Goal: Navigation & Orientation: Find specific page/section

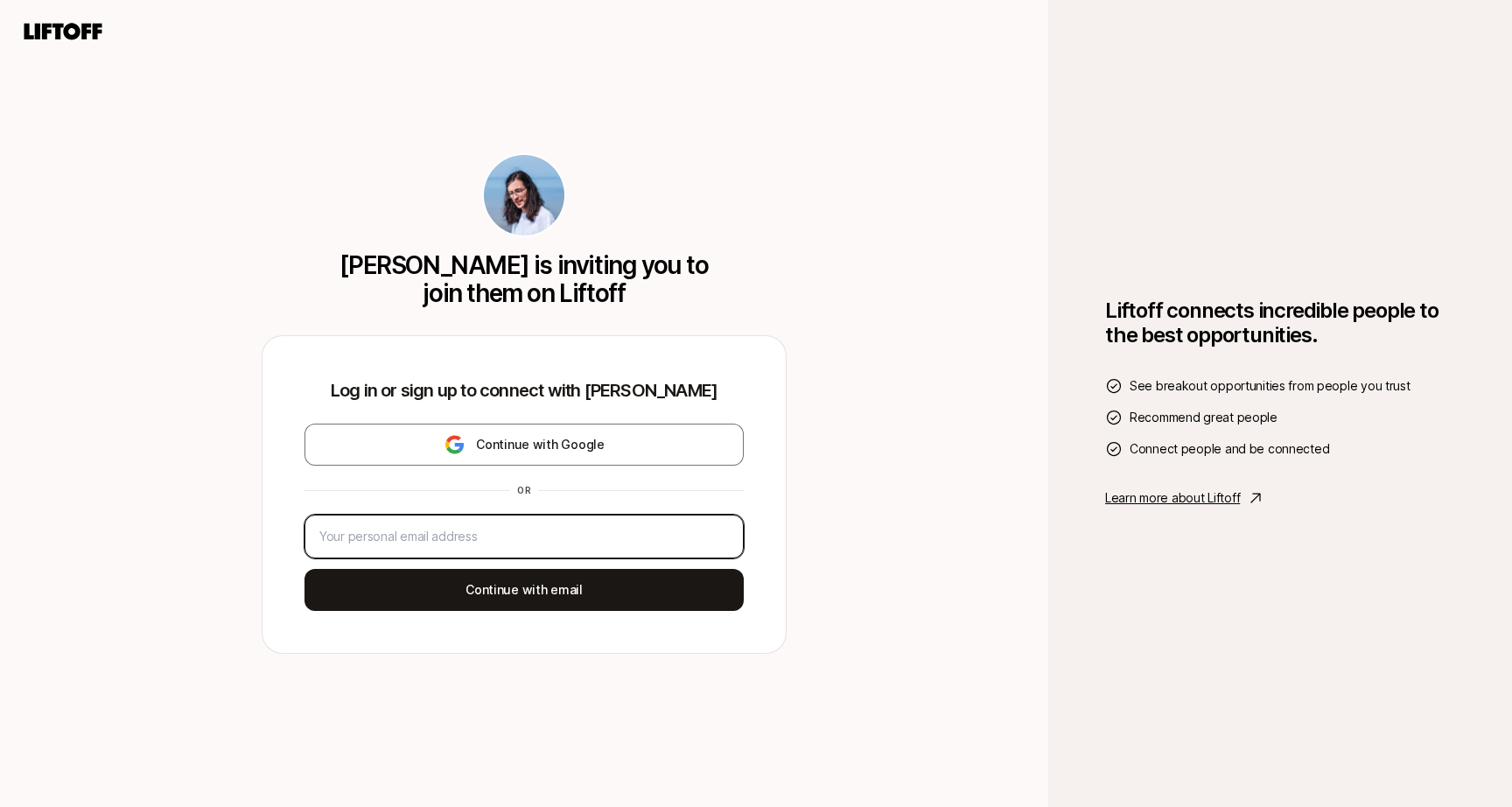
click at [538, 530] on input "email" at bounding box center [524, 536] width 409 height 21
type input "nchan87@gmail.com"
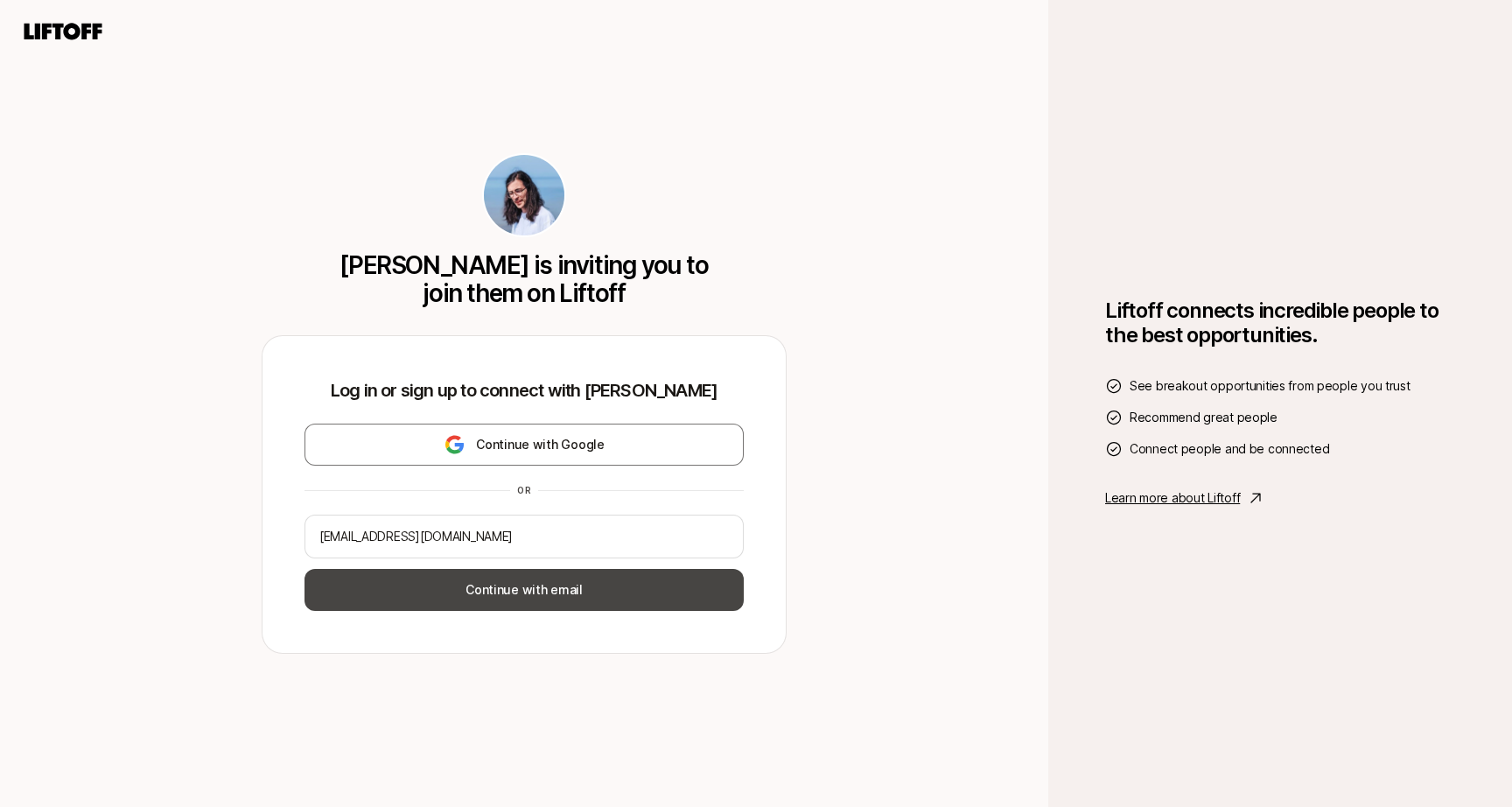
click at [520, 590] on button "Continue with email" at bounding box center [524, 589] width 439 height 42
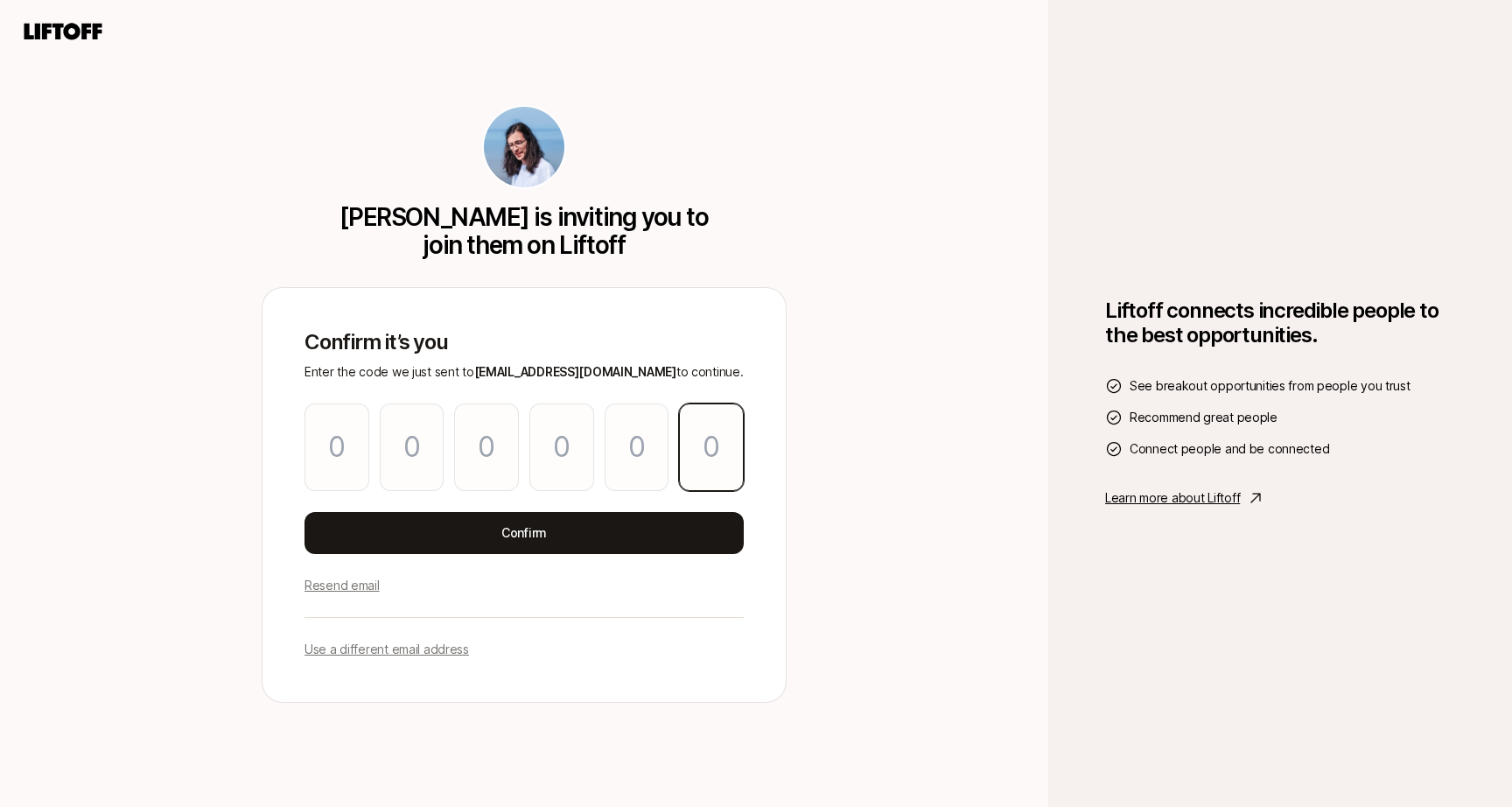
paste input "1"
type input "3"
type input "1"
type input "5"
type input "2"
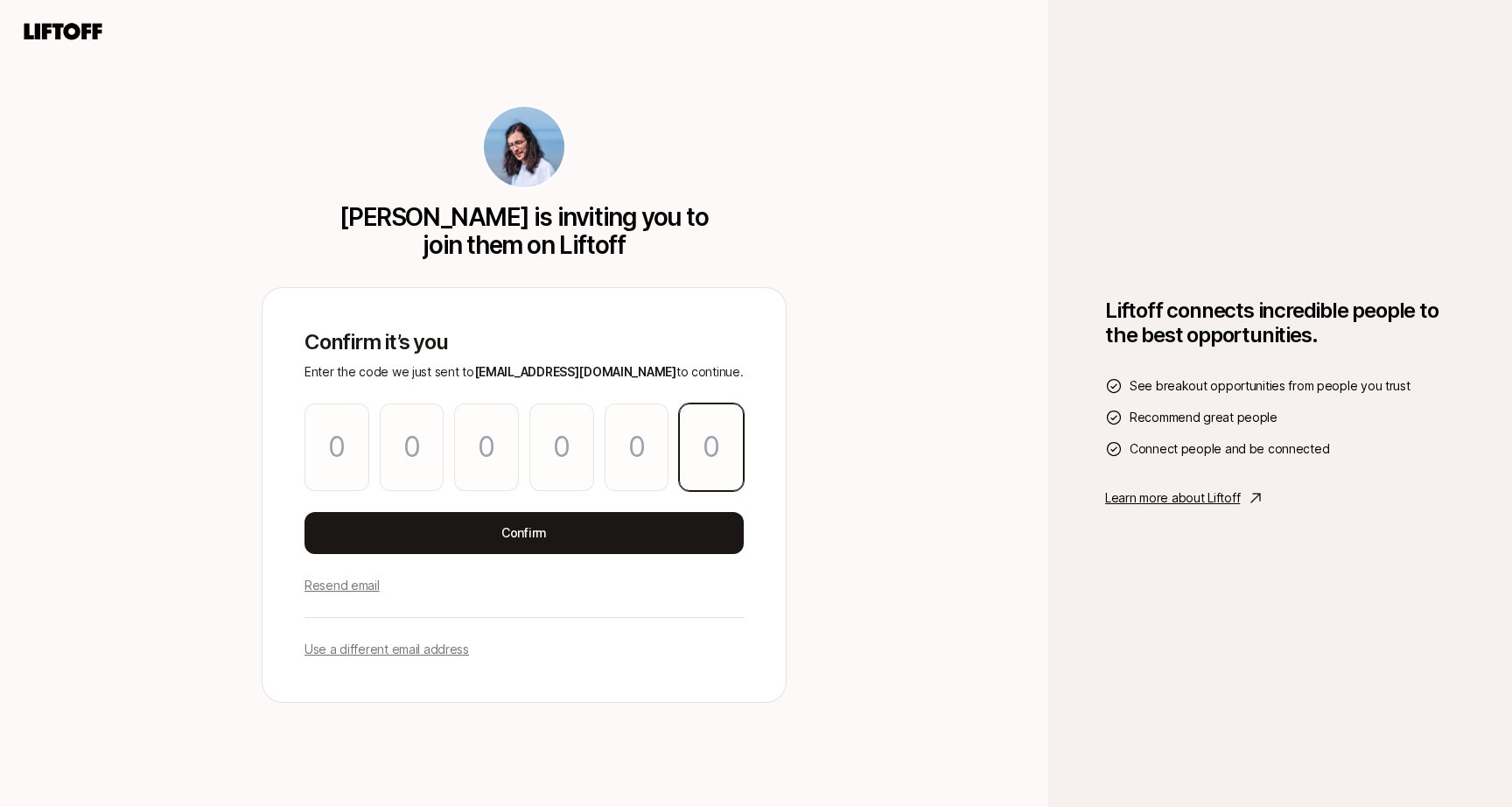
type input "5"
type input "1"
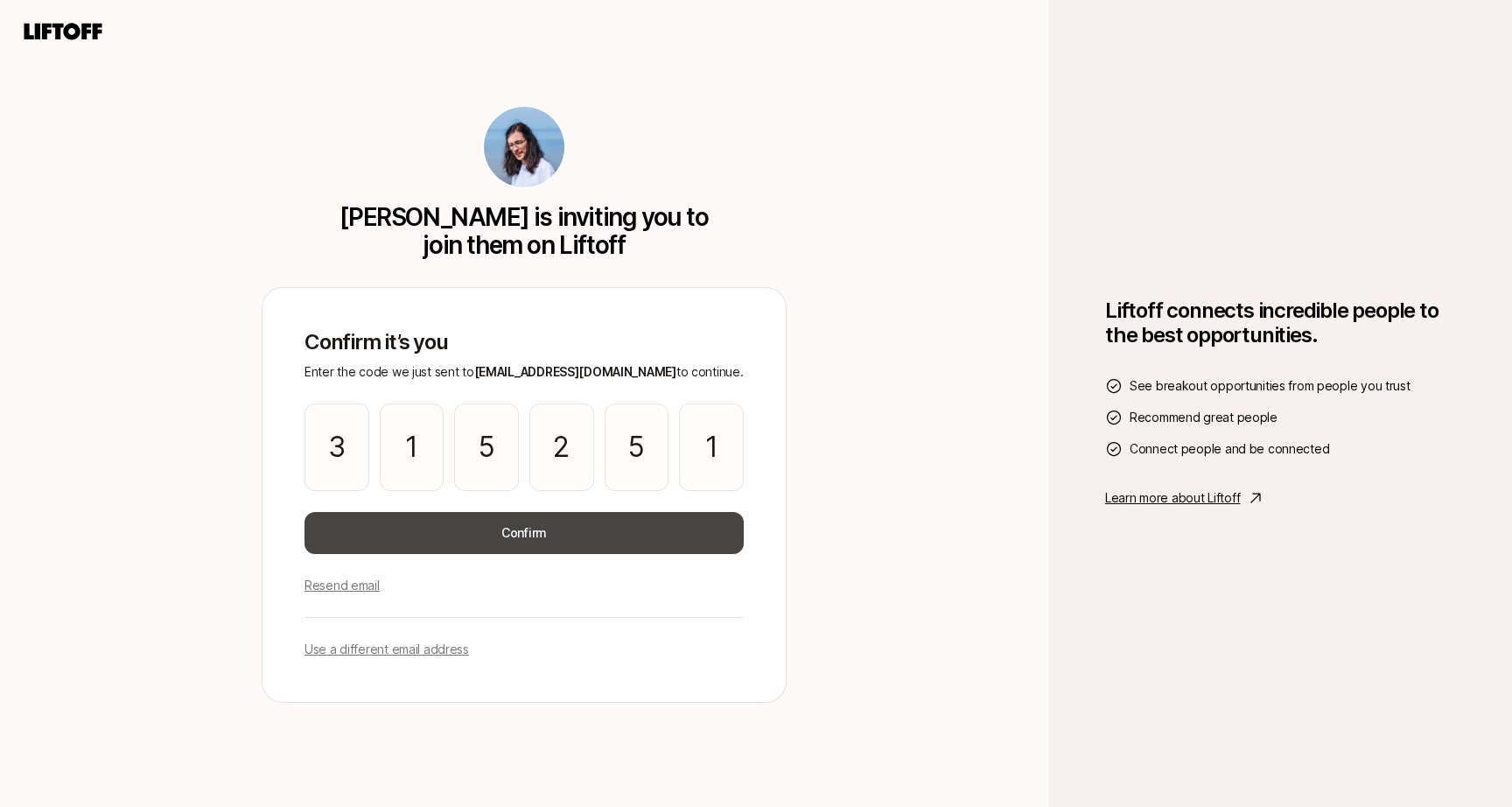
click at [590, 535] on button "Confirm" at bounding box center [524, 533] width 439 height 42
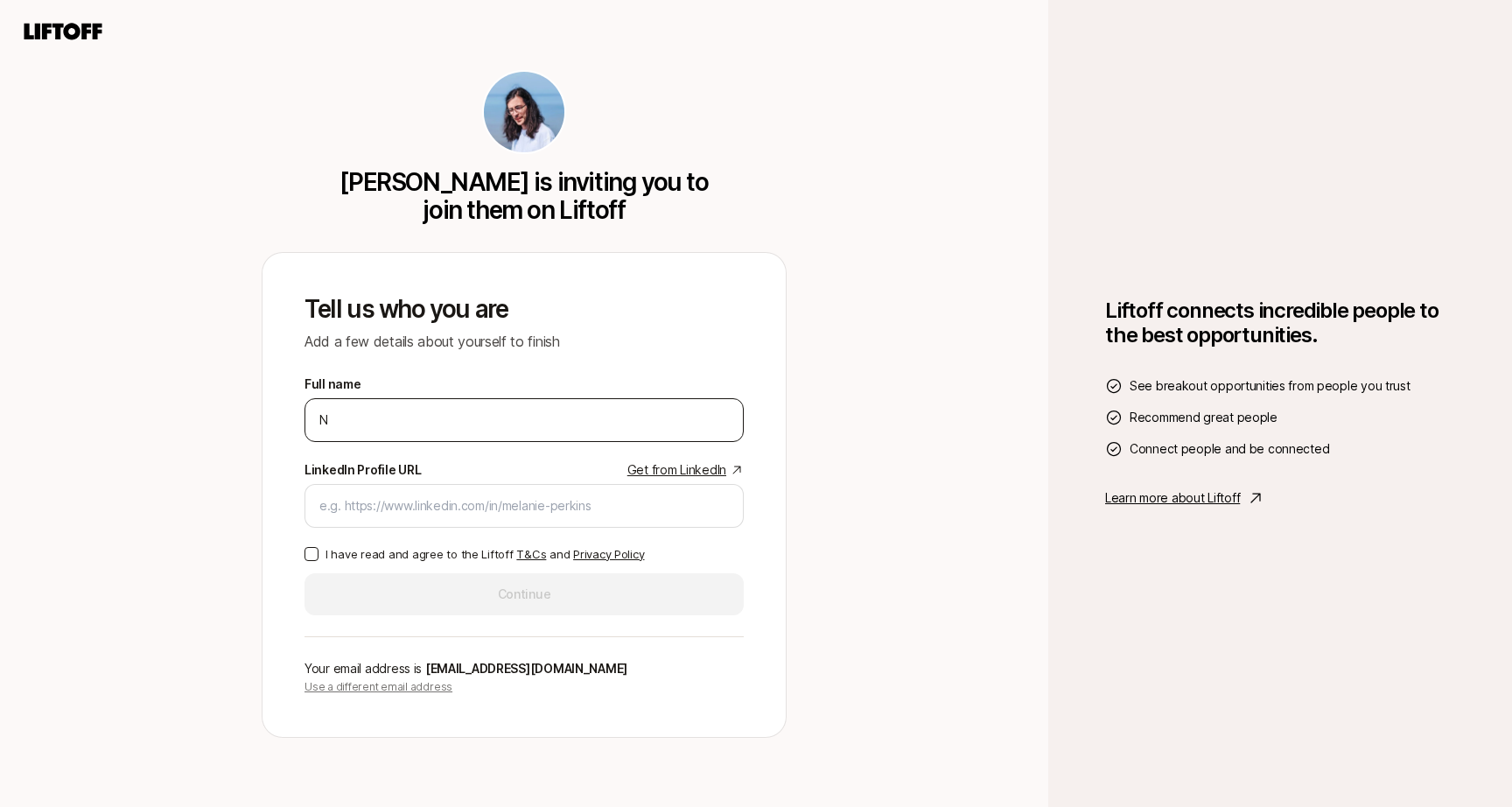
type input "Nathan Chan"
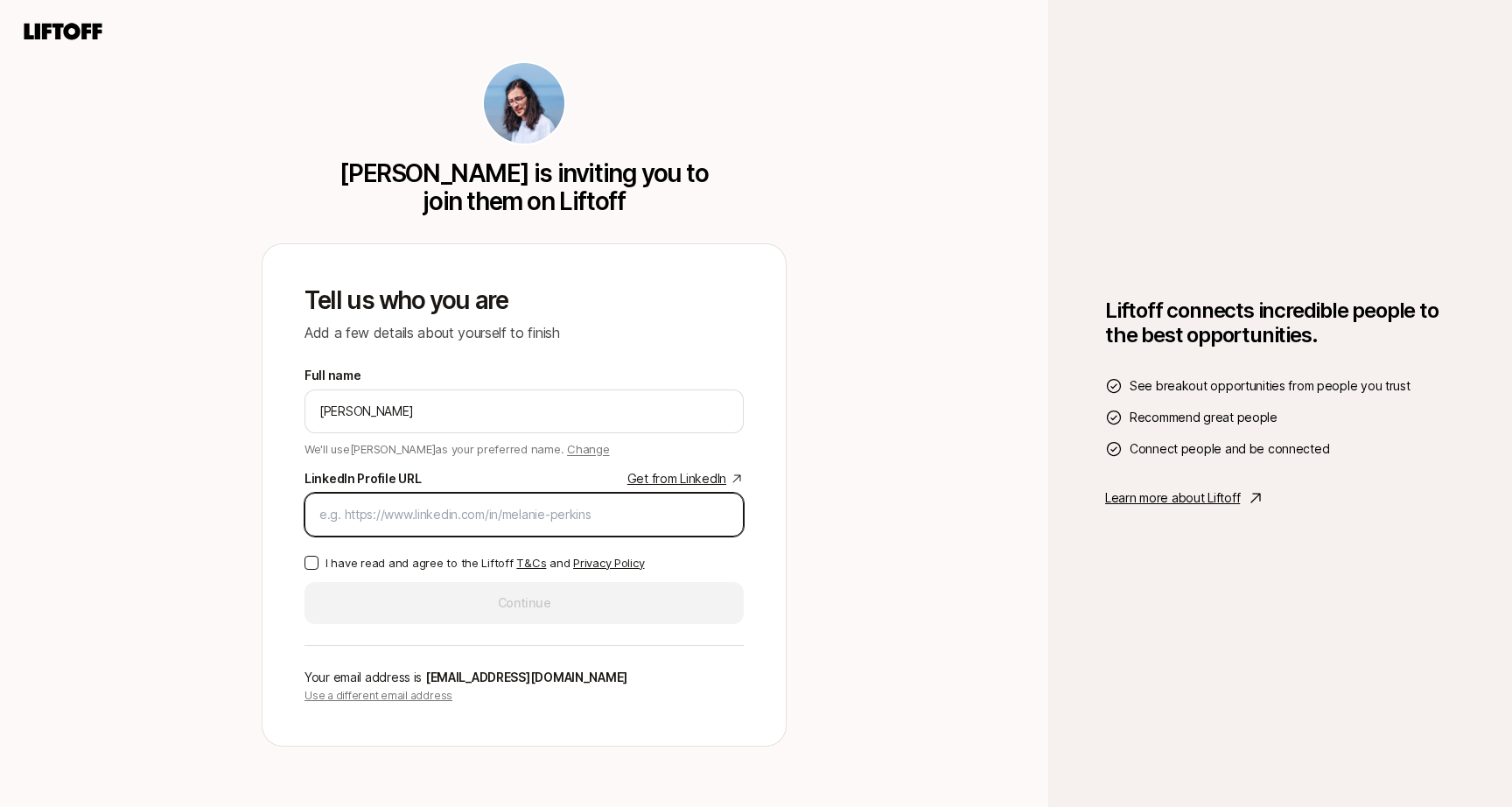
click at [499, 516] on input "LinkedIn Profile URL Get from LinkedIn" at bounding box center [524, 514] width 409 height 21
click at [365, 519] on input "LinkedIn Profile URL Get from LinkedIn" at bounding box center [524, 514] width 409 height 21
paste input "https://www.linkedin.com/in/nathanwchan/"
type input "https://www.linkedin.com/in/nathanwchan/"
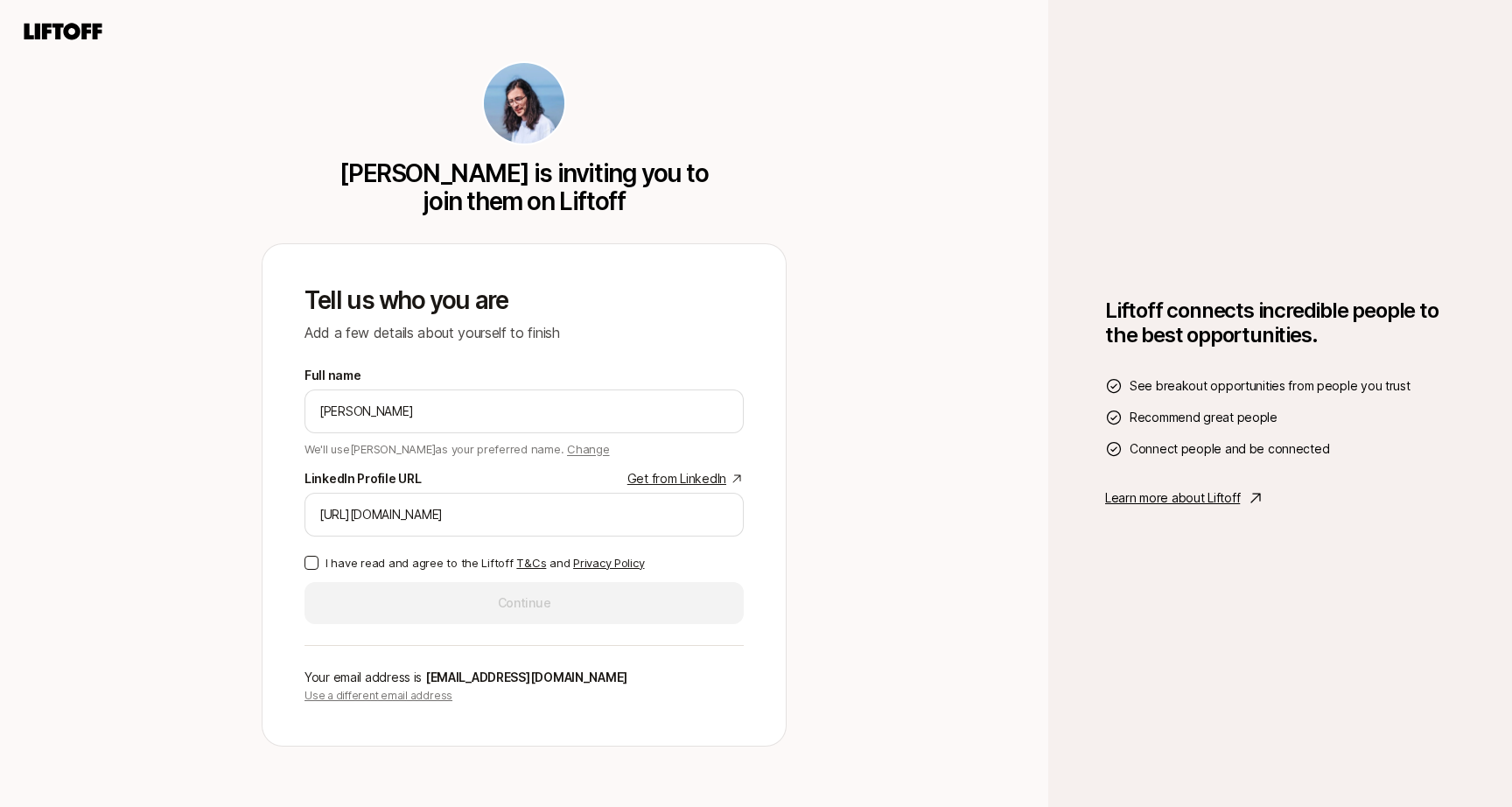
click at [311, 557] on button "I have read and agree to the Liftoff T&Cs and Privacy Policy" at bounding box center [312, 562] width 14 height 14
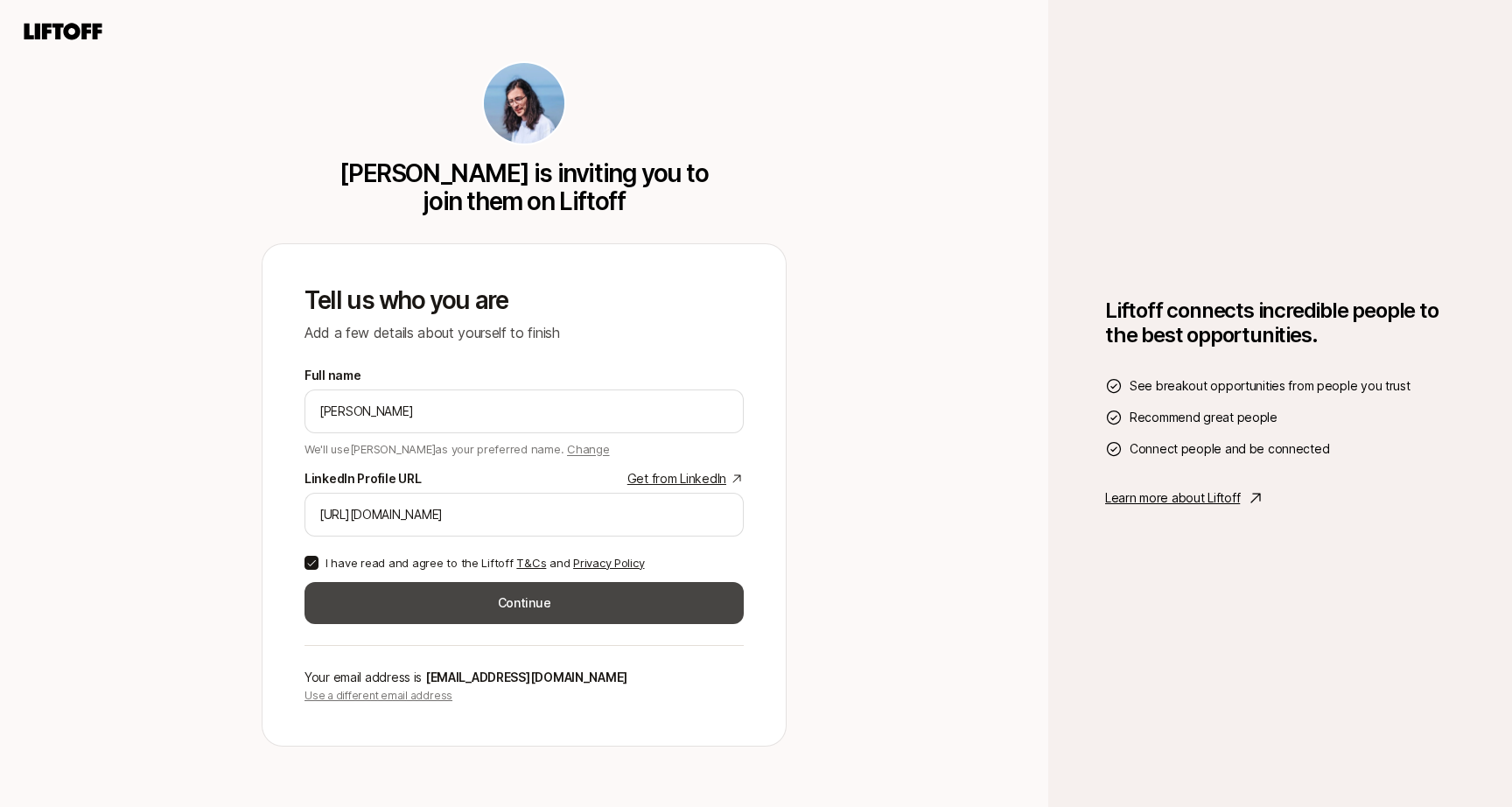
click at [344, 595] on button "Continue" at bounding box center [524, 603] width 439 height 42
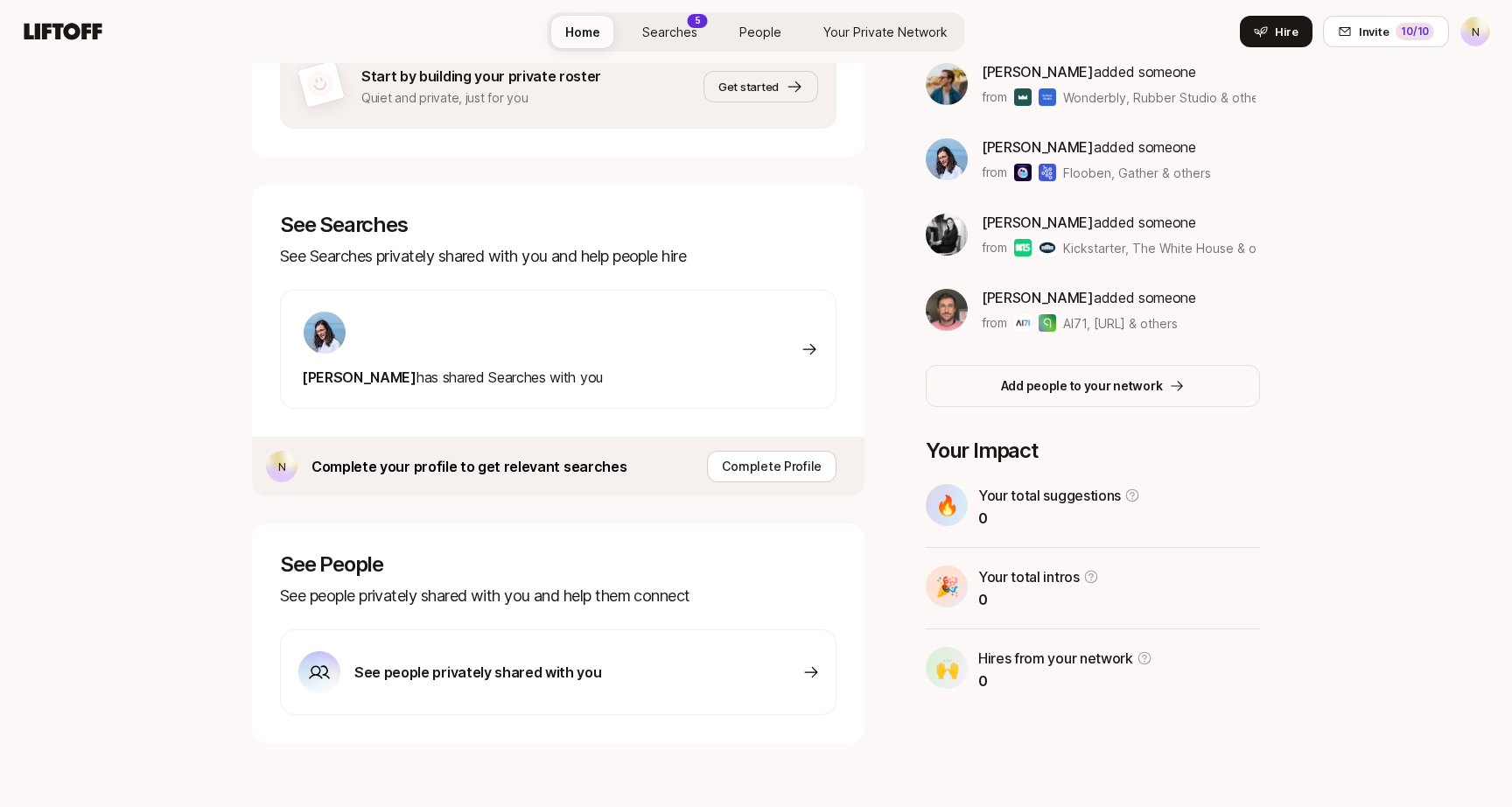
scroll to position [413, 0]
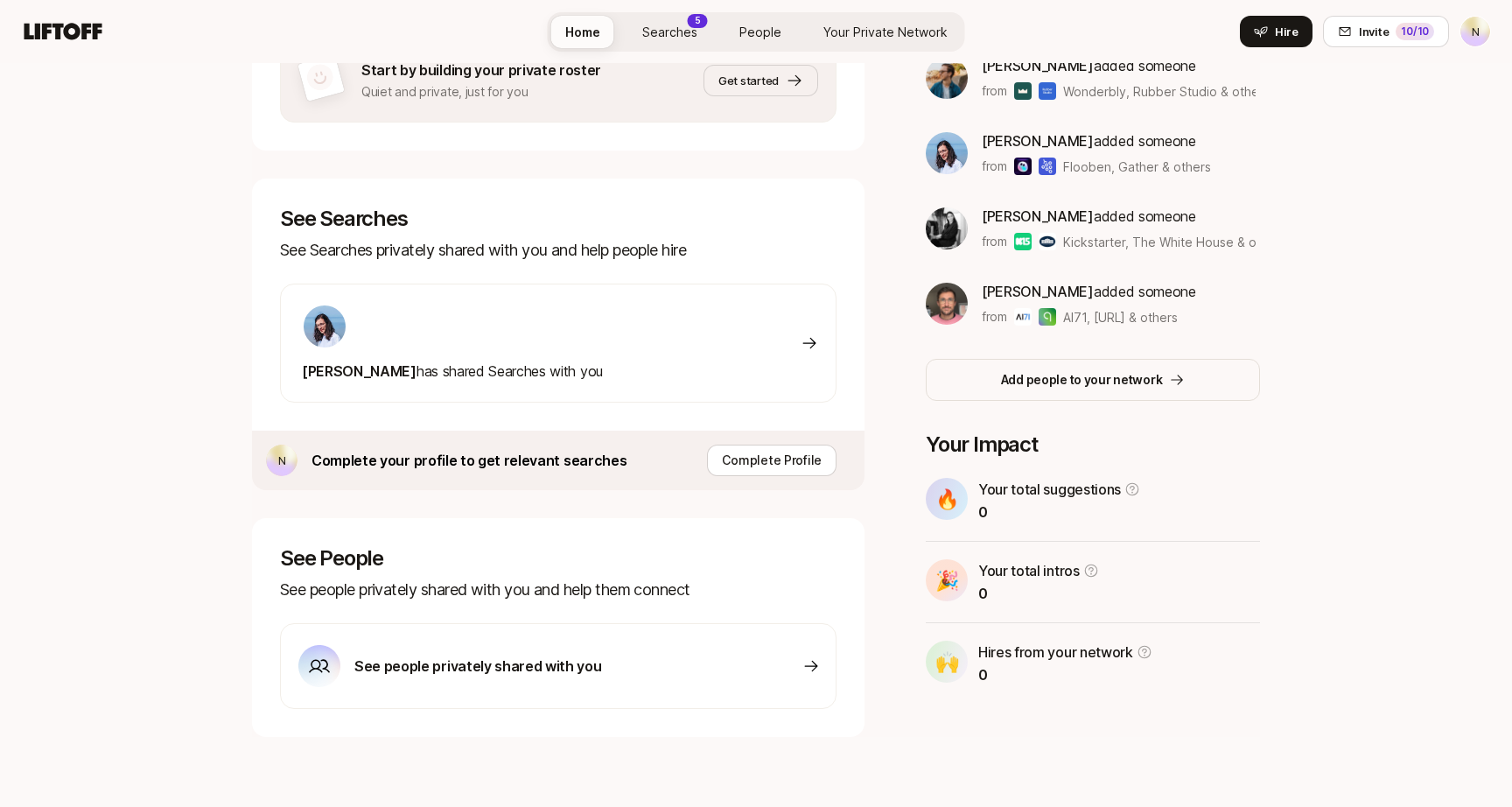
click at [425, 367] on span "Dan Tase has shared Searches with you" at bounding box center [452, 371] width 301 height 18
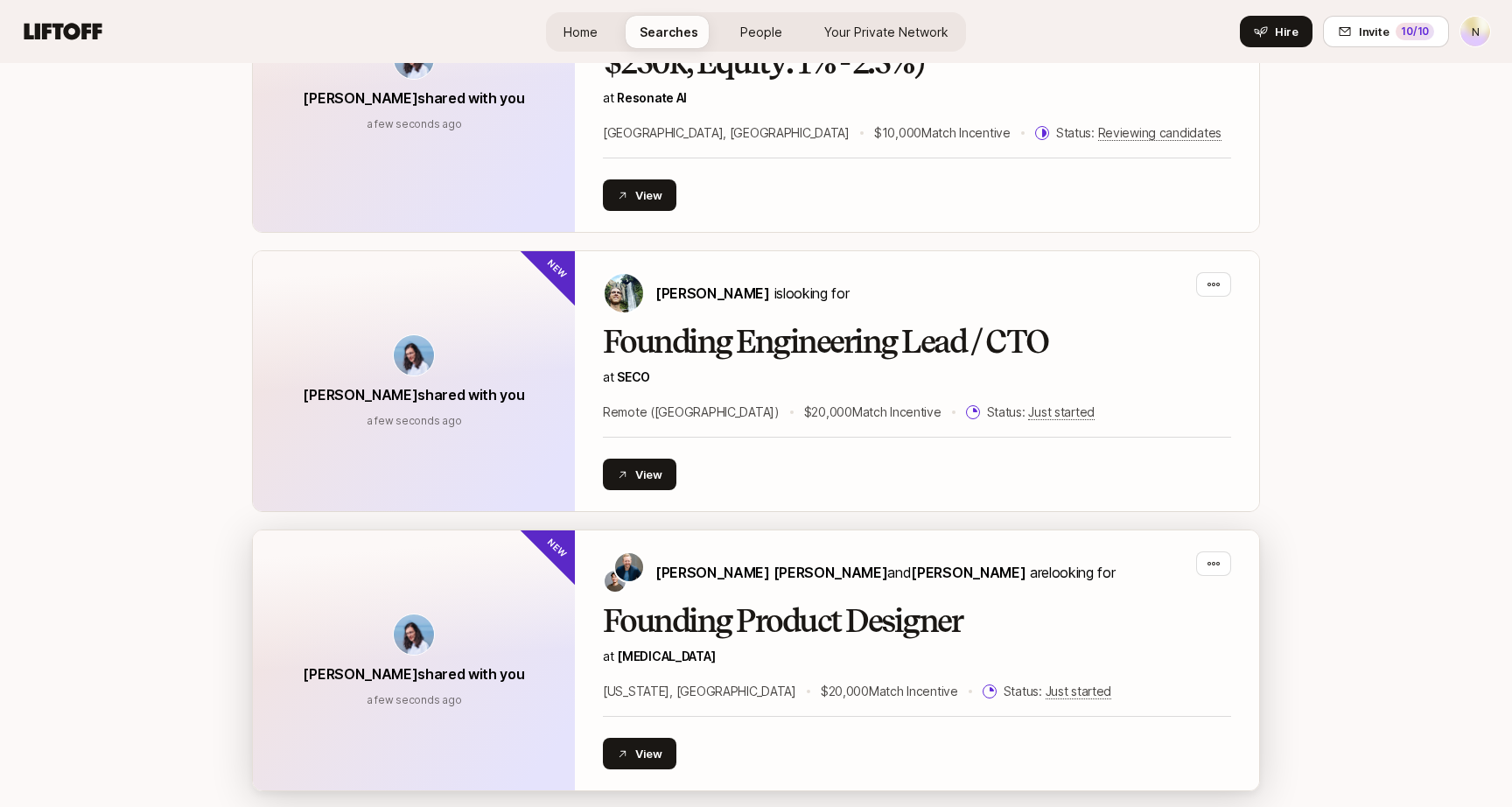
scroll to position [512, 0]
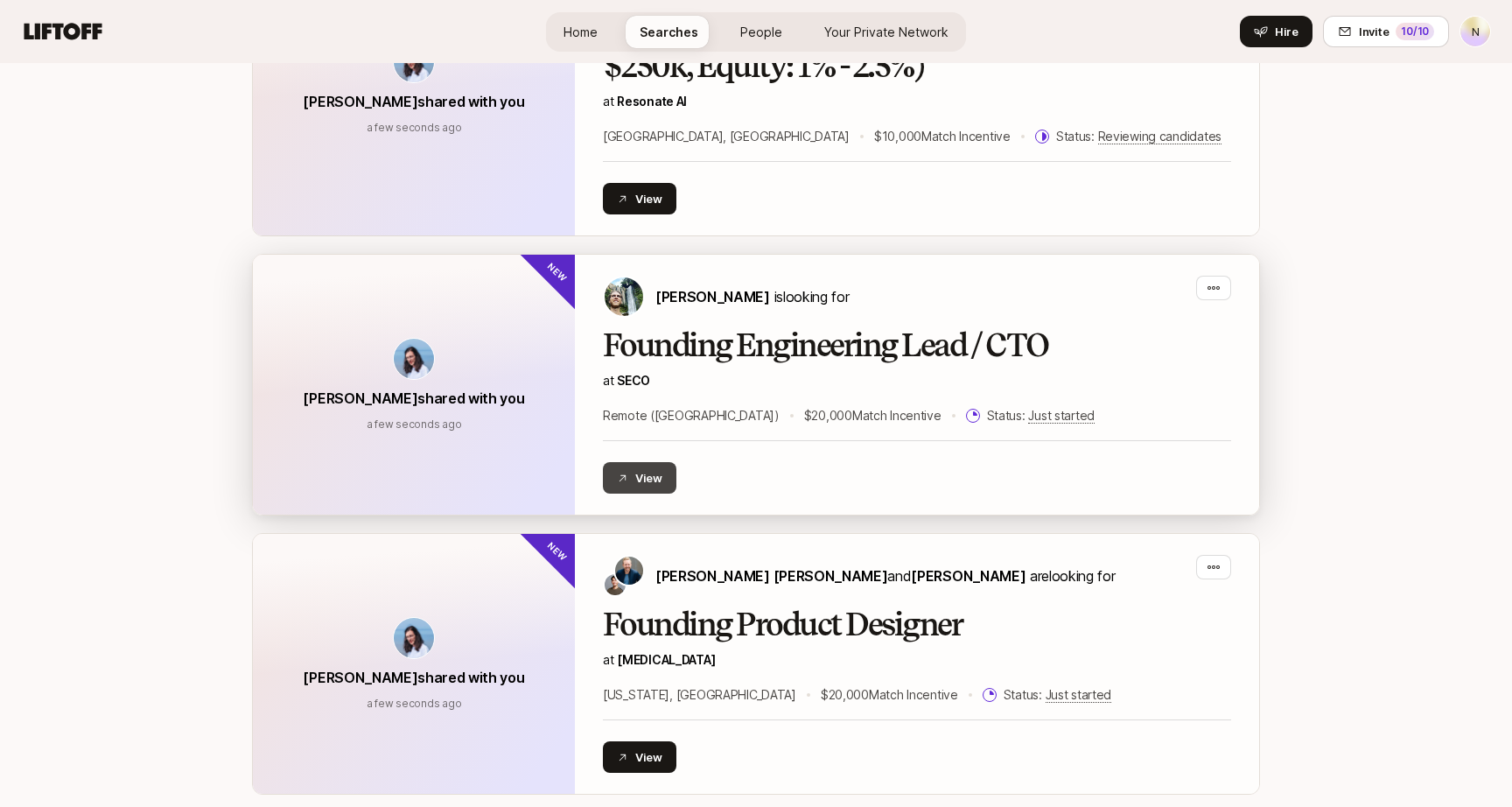
click at [657, 478] on button "View" at bounding box center [640, 477] width 73 height 31
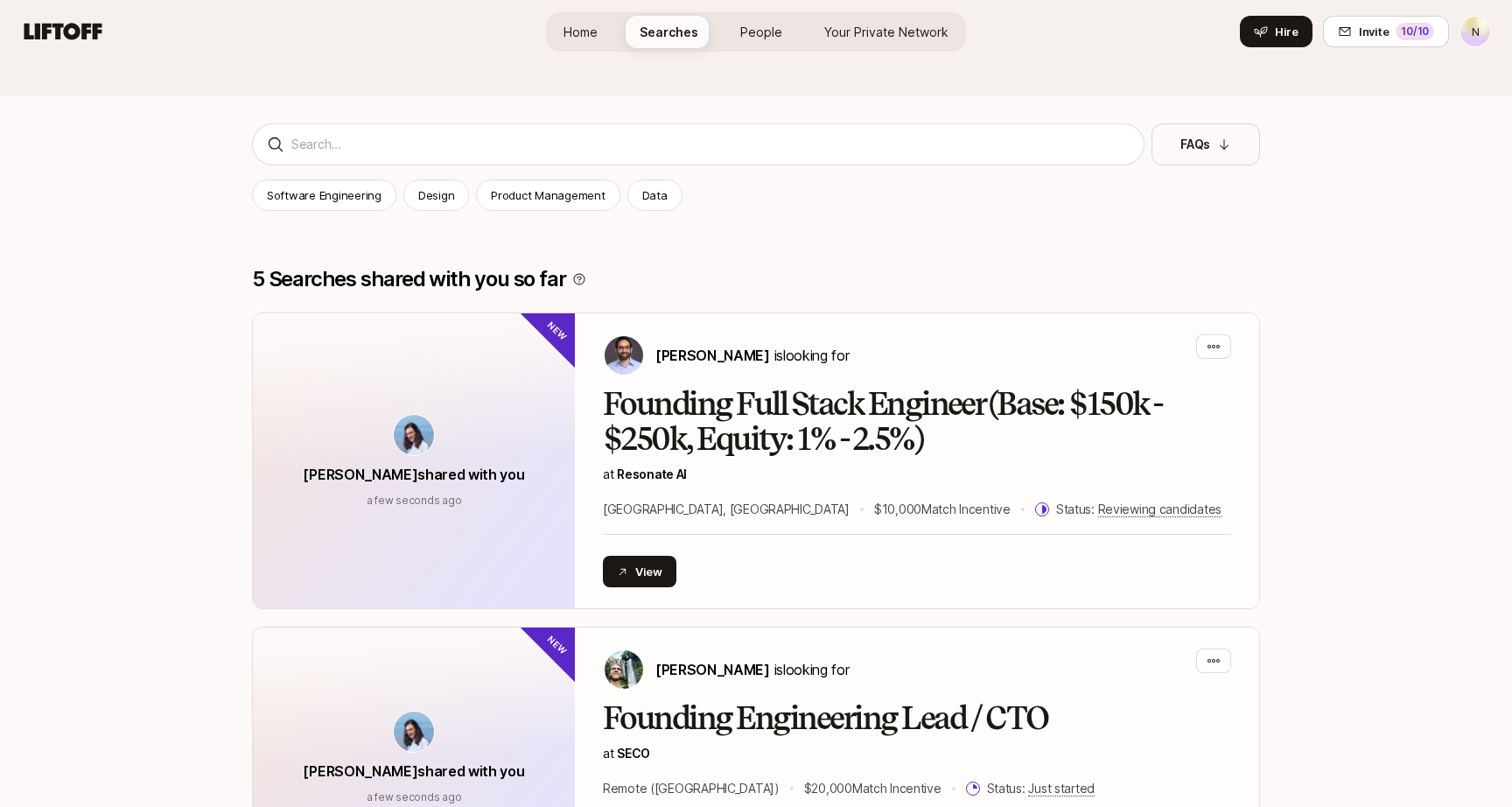
scroll to position [0, 0]
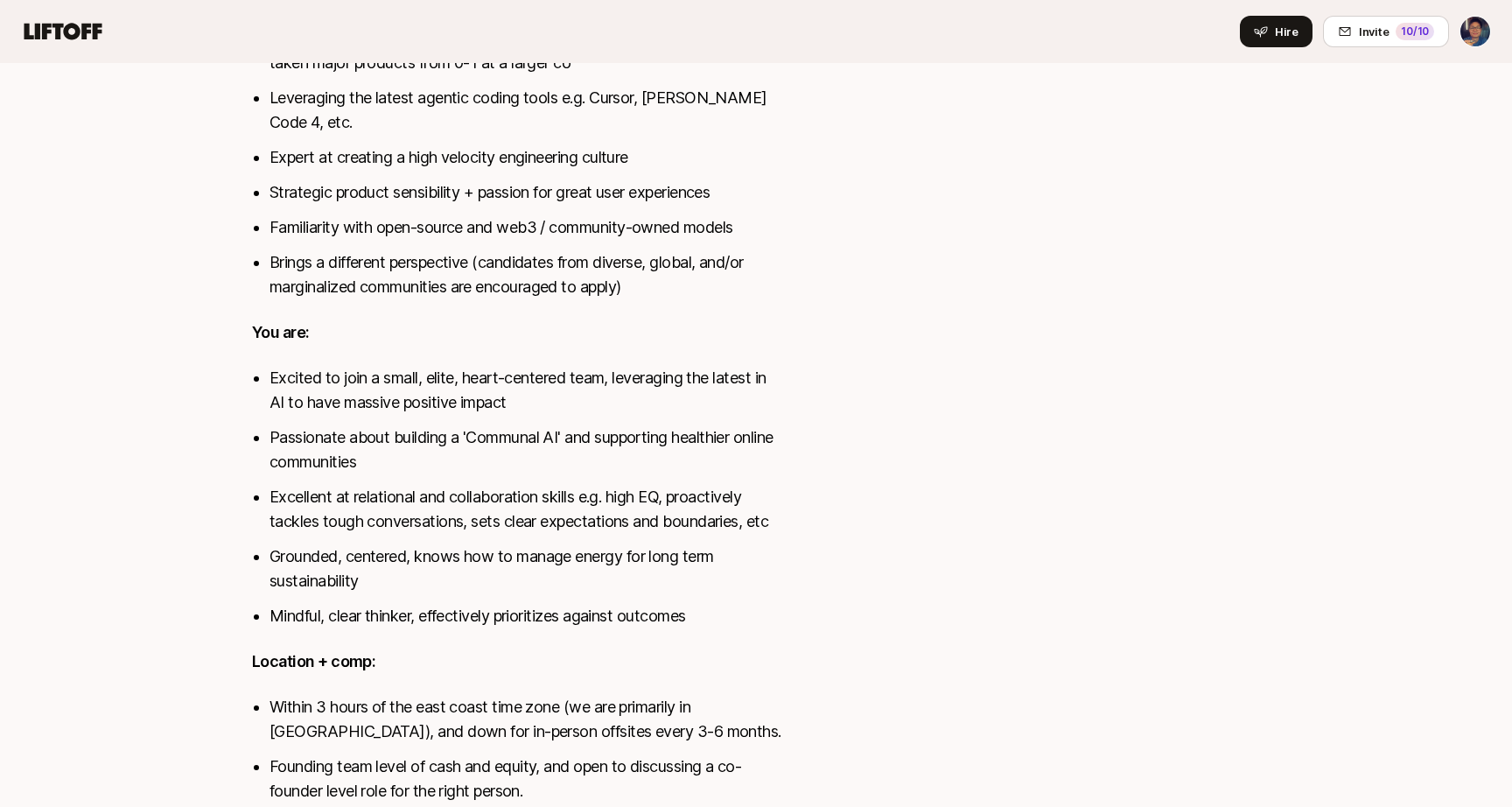
scroll to position [1138, 0]
